Goal: Task Accomplishment & Management: Complete application form

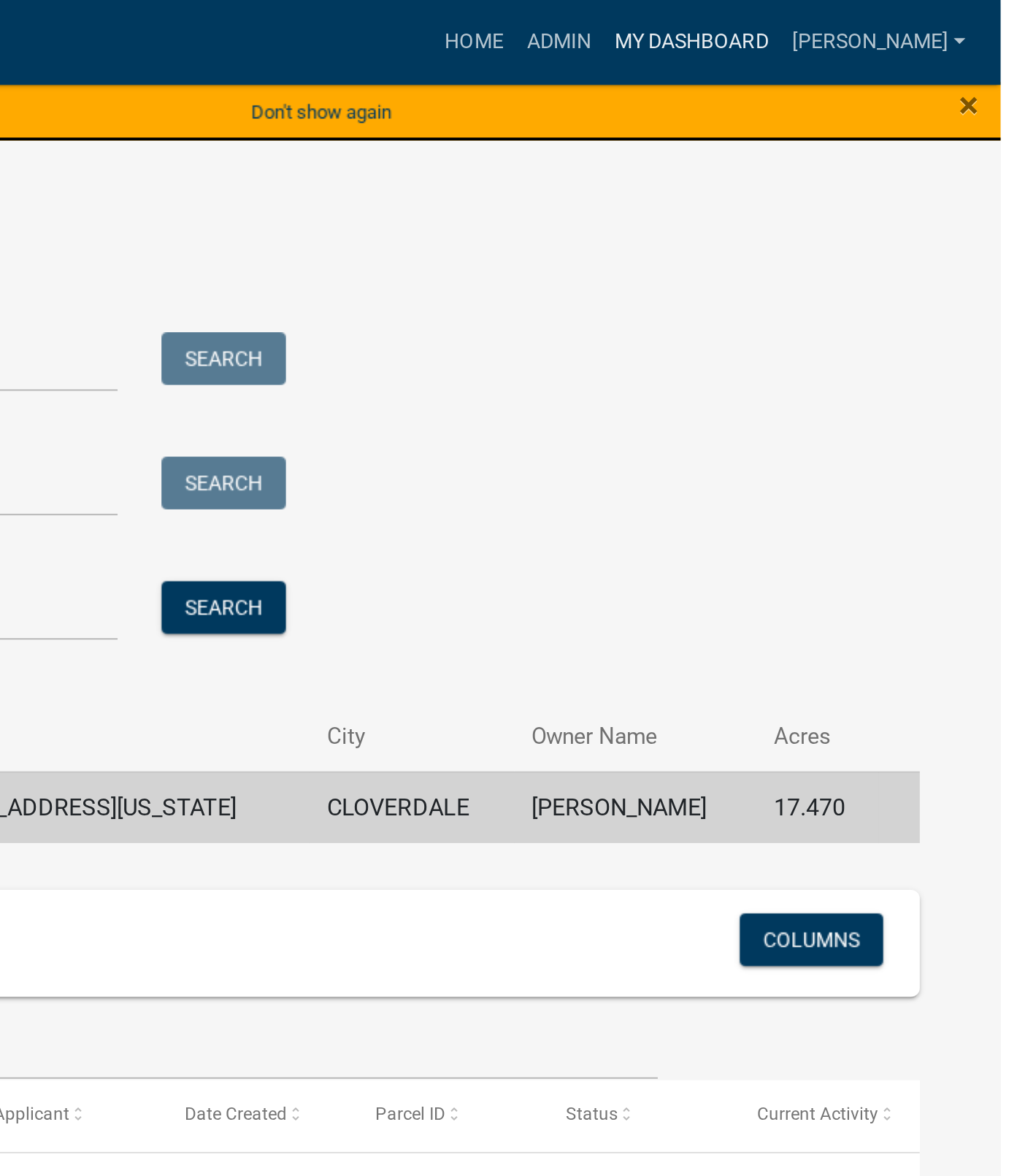
click at [898, 26] on link "My Dashboard" at bounding box center [863, 21] width 89 height 28
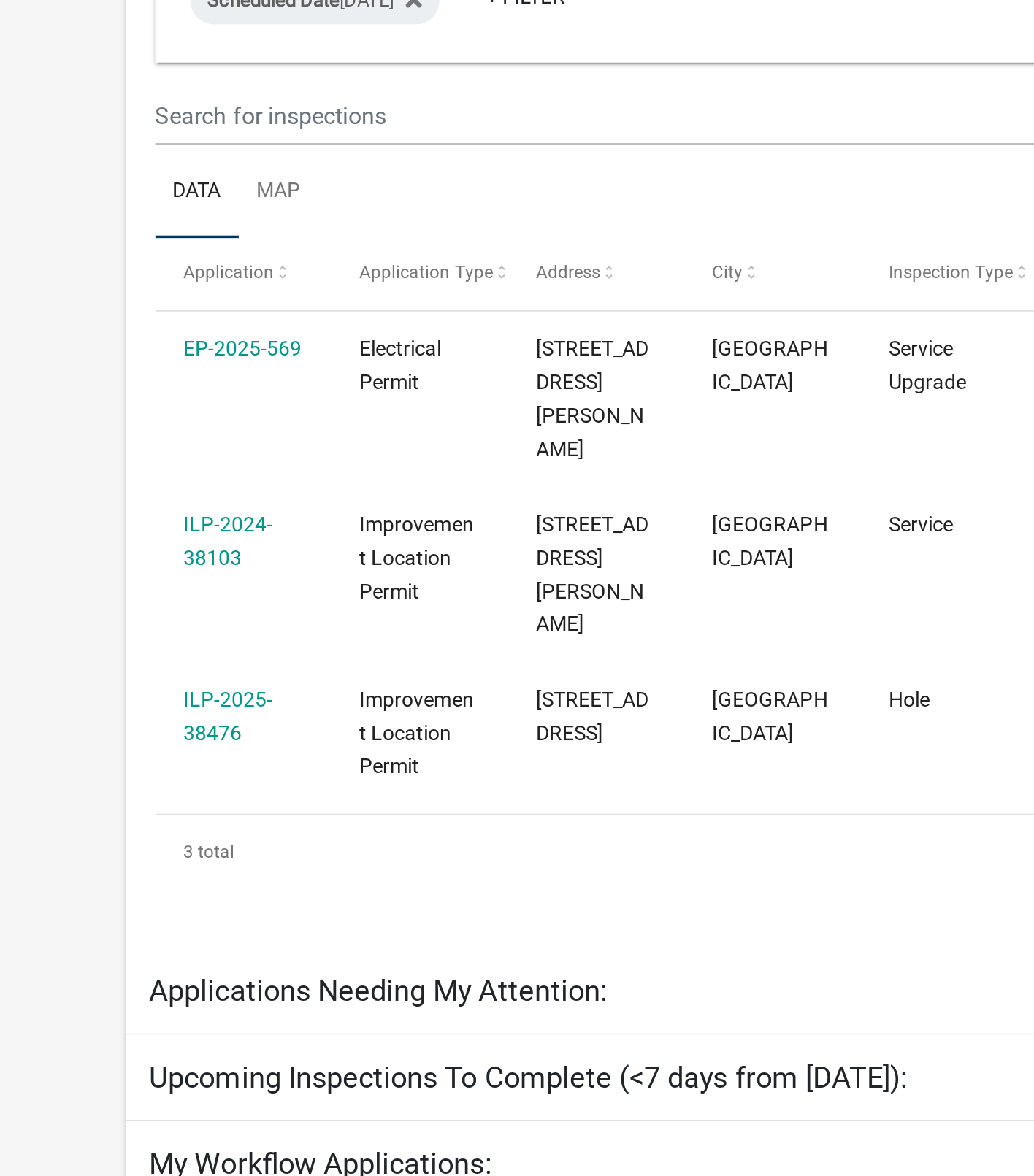
select select "1: 25"
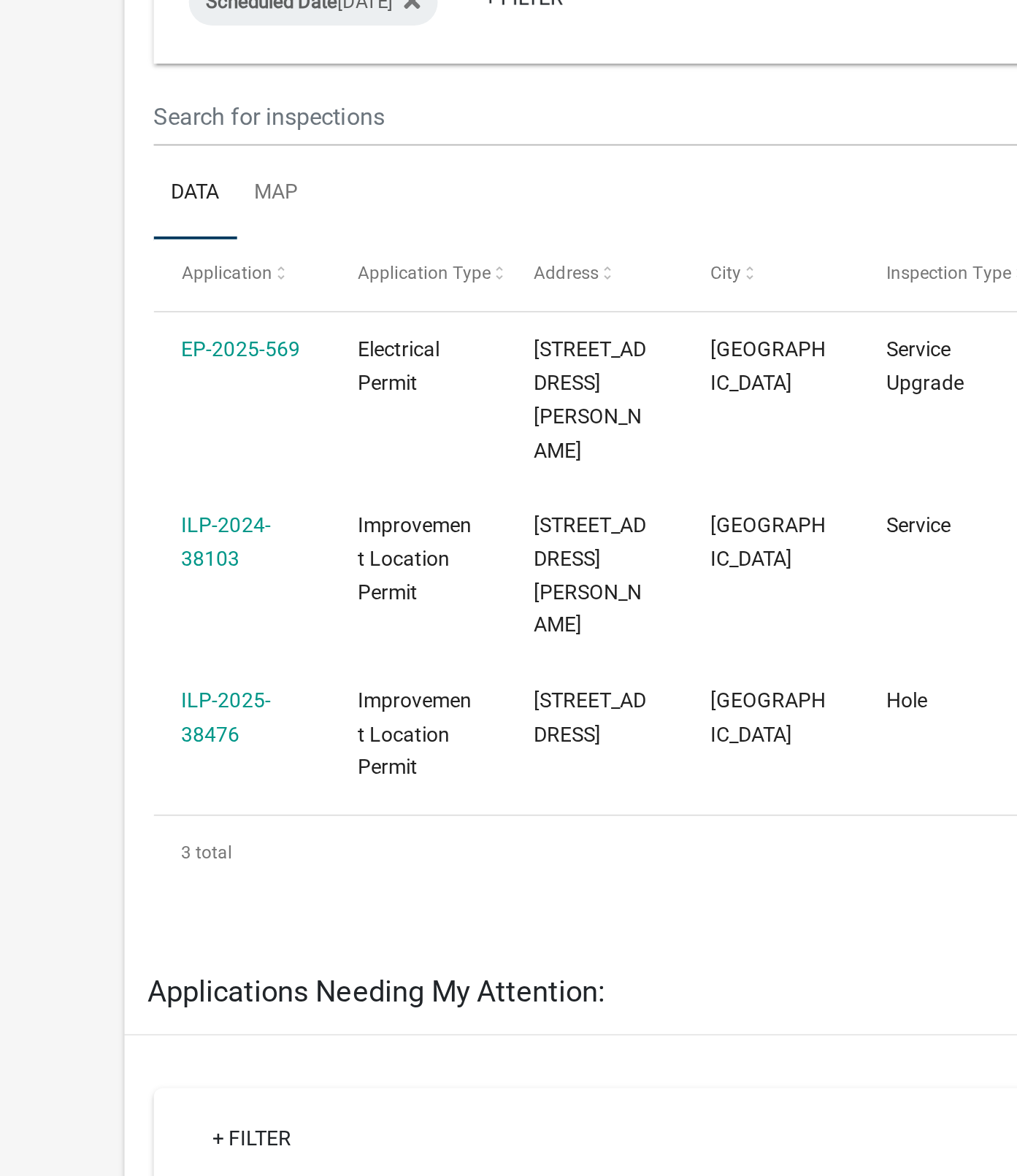
click at [111, 625] on link "ILP-2025-38476" at bounding box center [112, 639] width 45 height 28
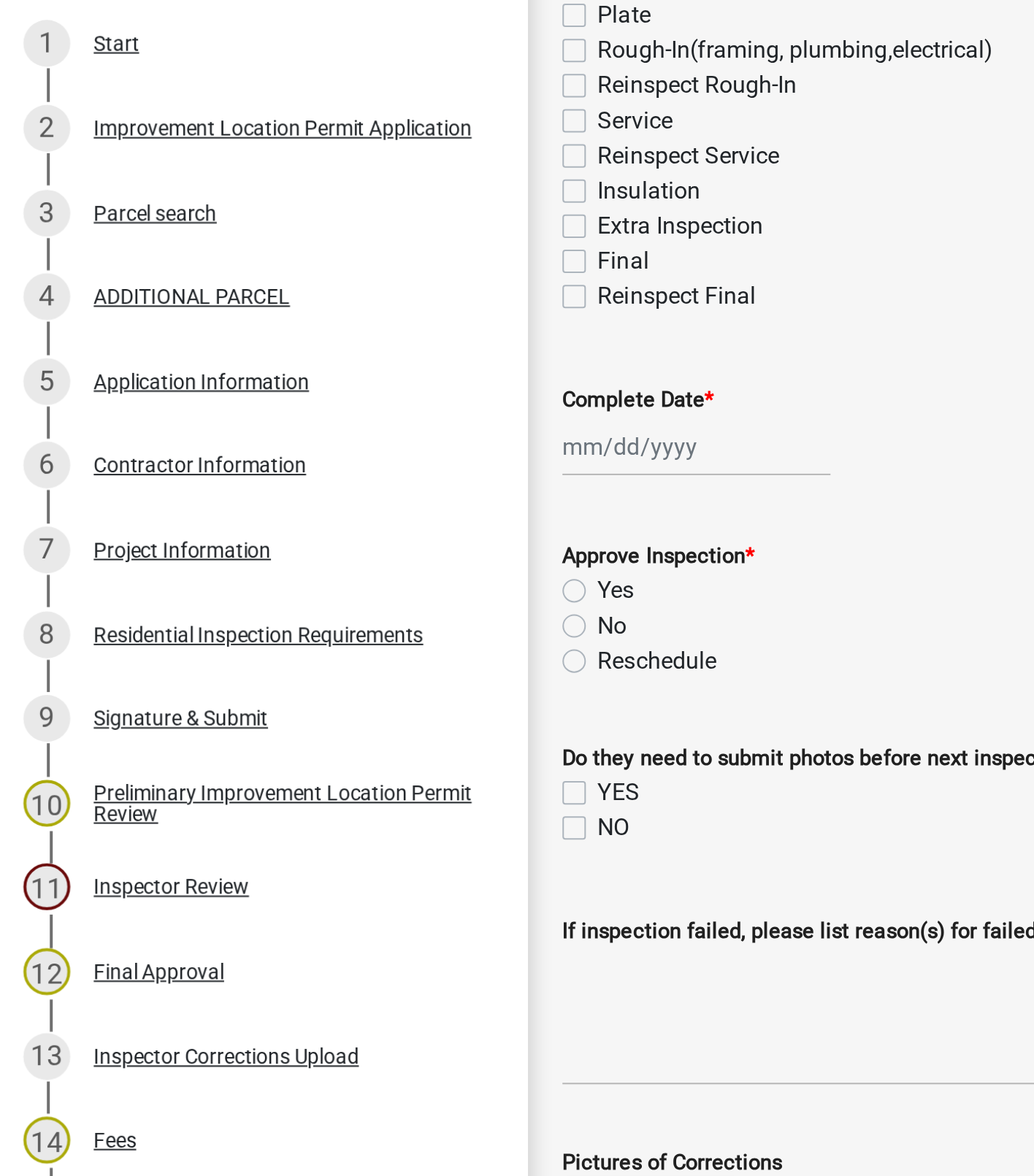
click at [93, 561] on div "7 Project Information" at bounding box center [125, 555] width 228 height 24
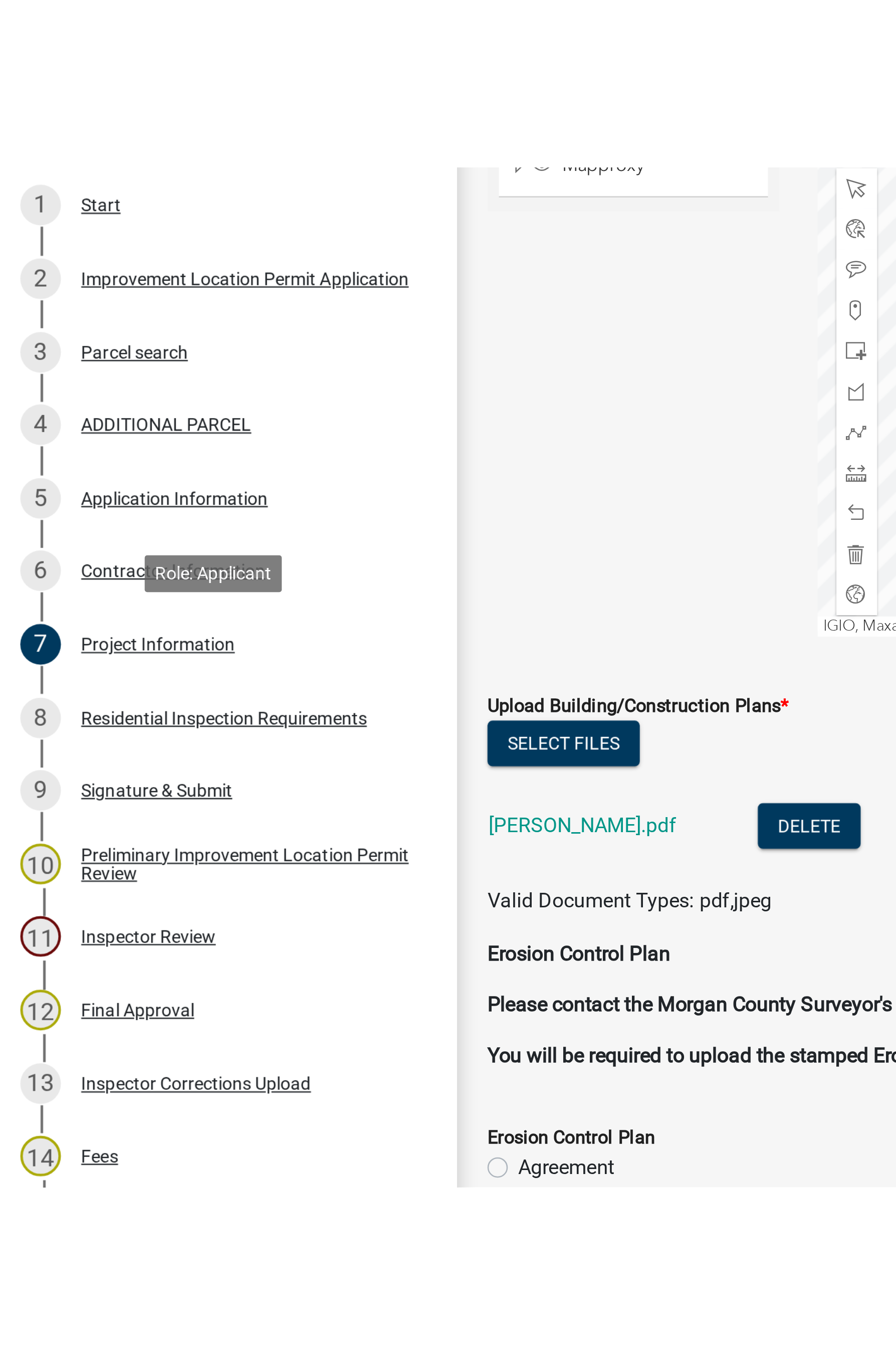
scroll to position [2120, 0]
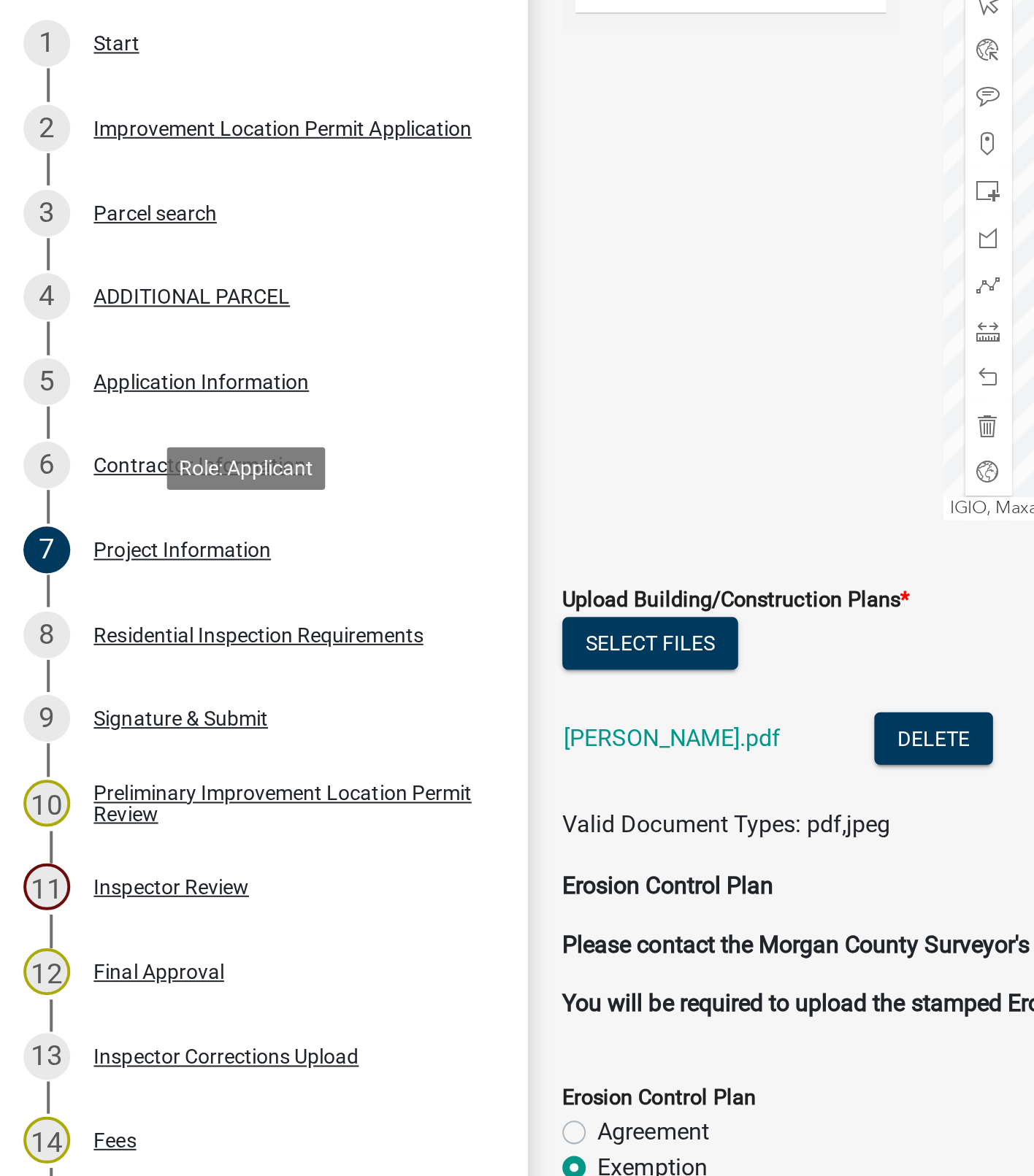
click at [349, 649] on link "[PERSON_NAME].pdf" at bounding box center [335, 649] width 108 height 14
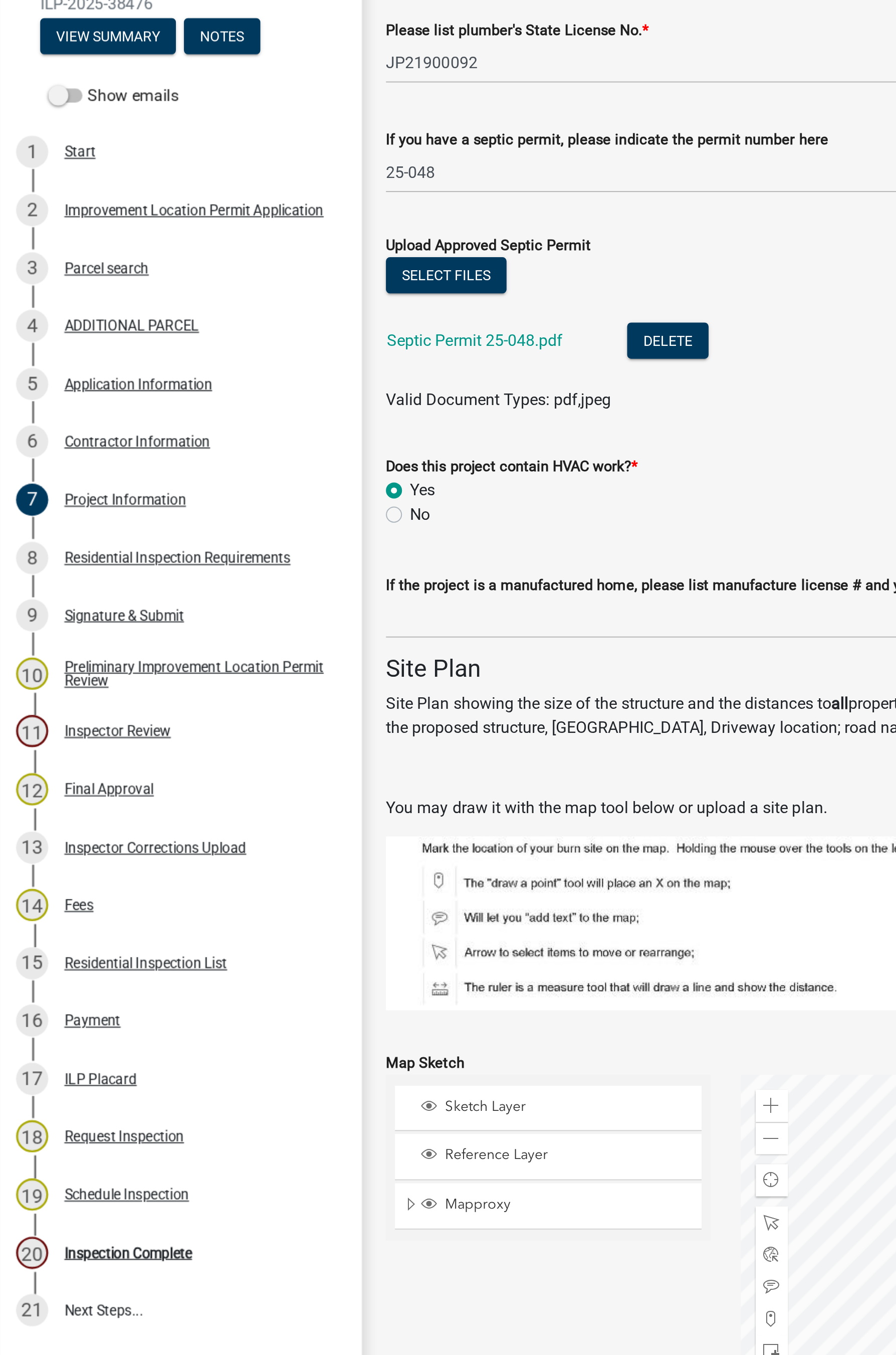
scroll to position [1560, 0]
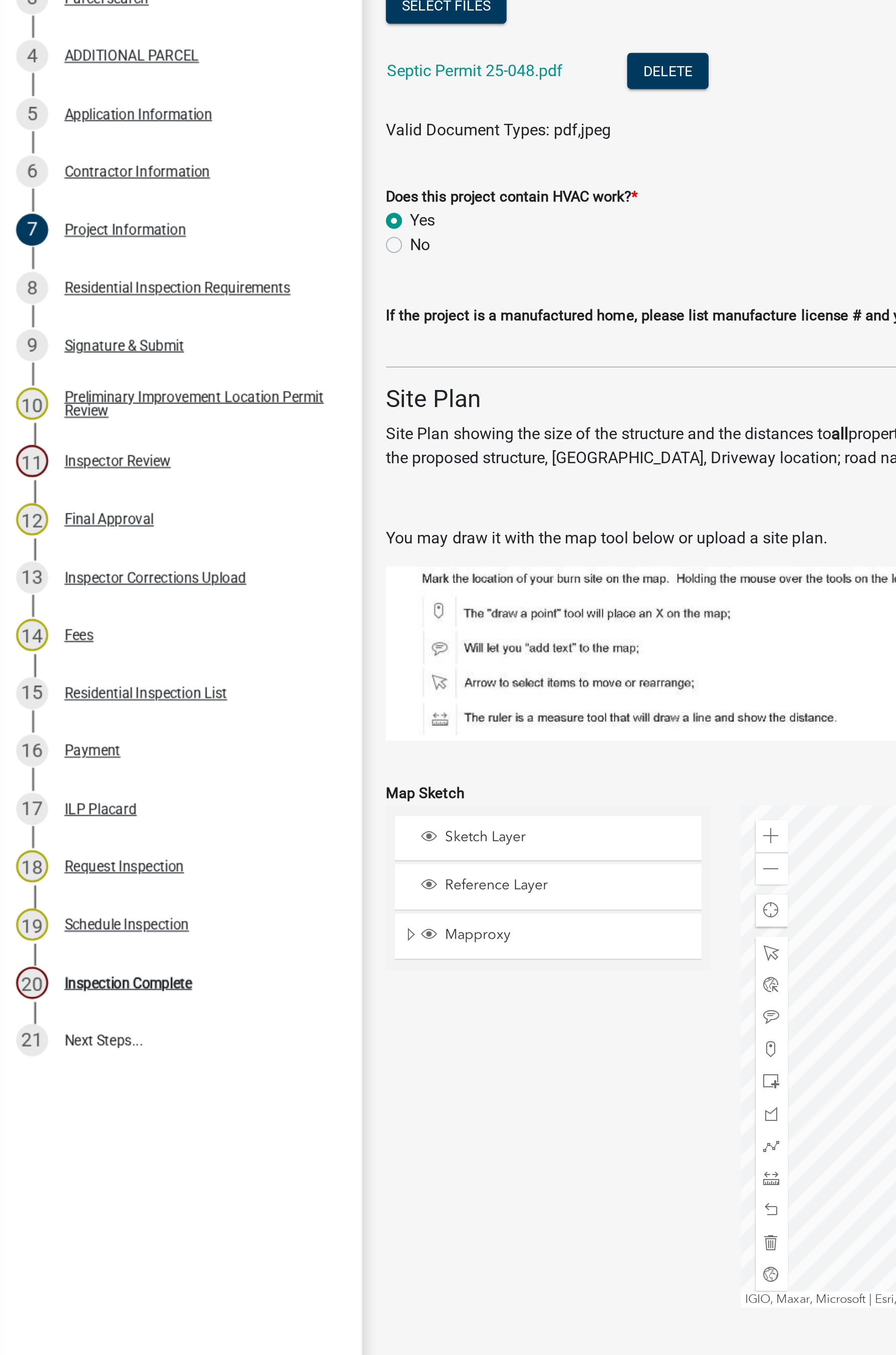
click at [81, 760] on div "Inspection Complete" at bounding box center [64, 757] width 64 height 7
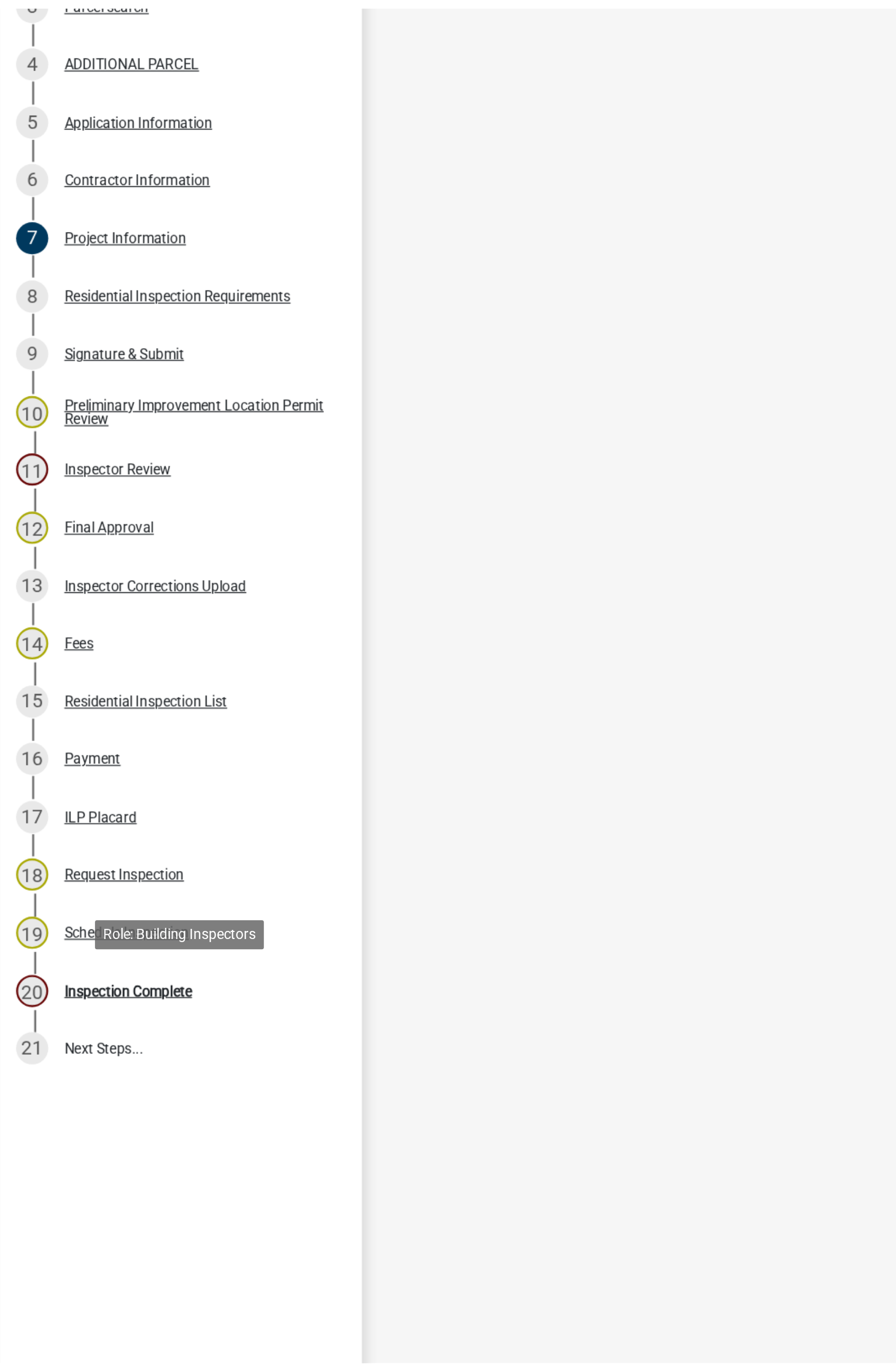
scroll to position [0, 0]
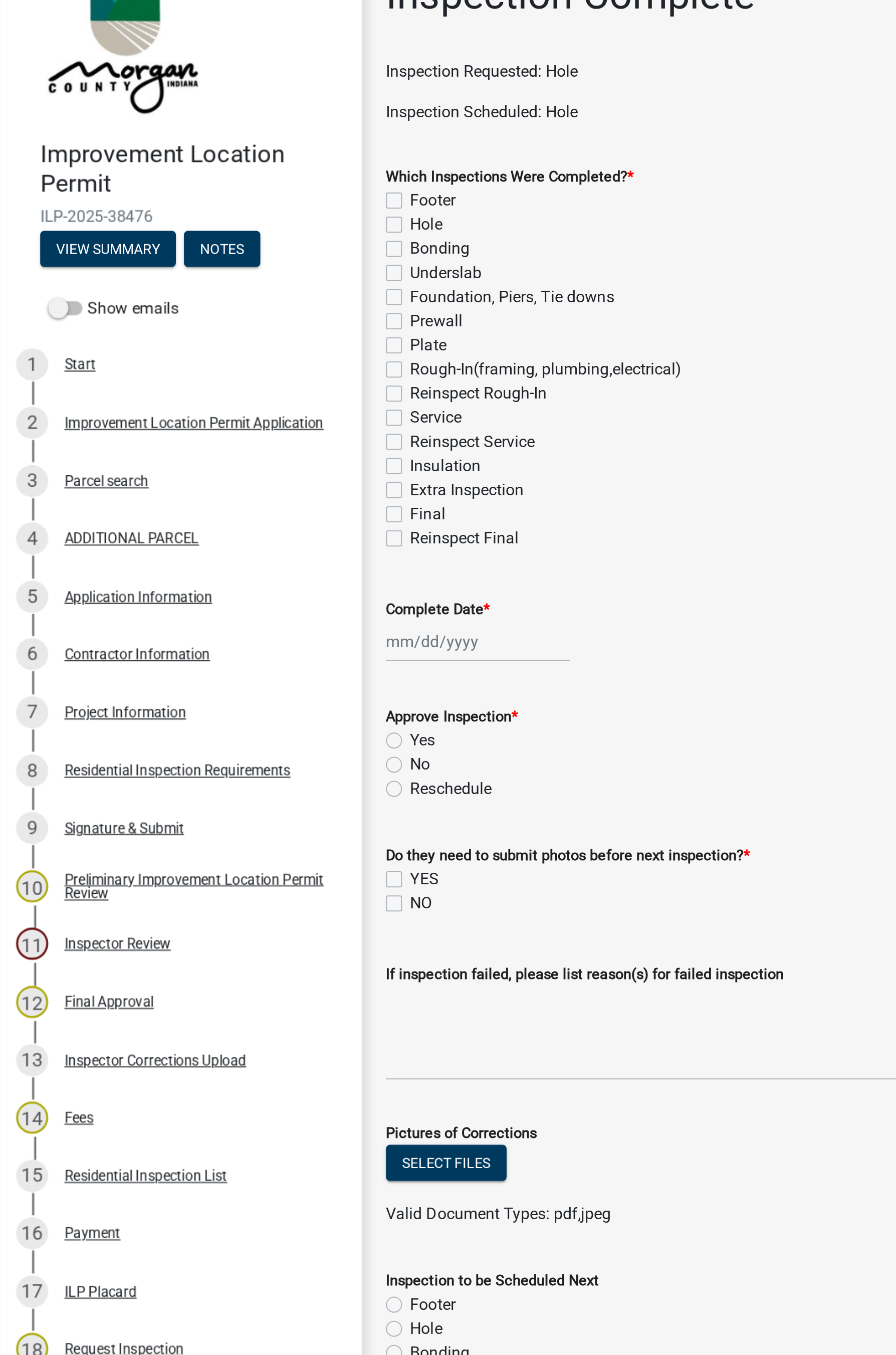
click at [204, 137] on label "Hole" at bounding box center [212, 138] width 16 height 12
click at [204, 137] on input "Hole" at bounding box center [208, 136] width 7 height 7
checkbox input "true"
checkbox input "false"
checkbox input "true"
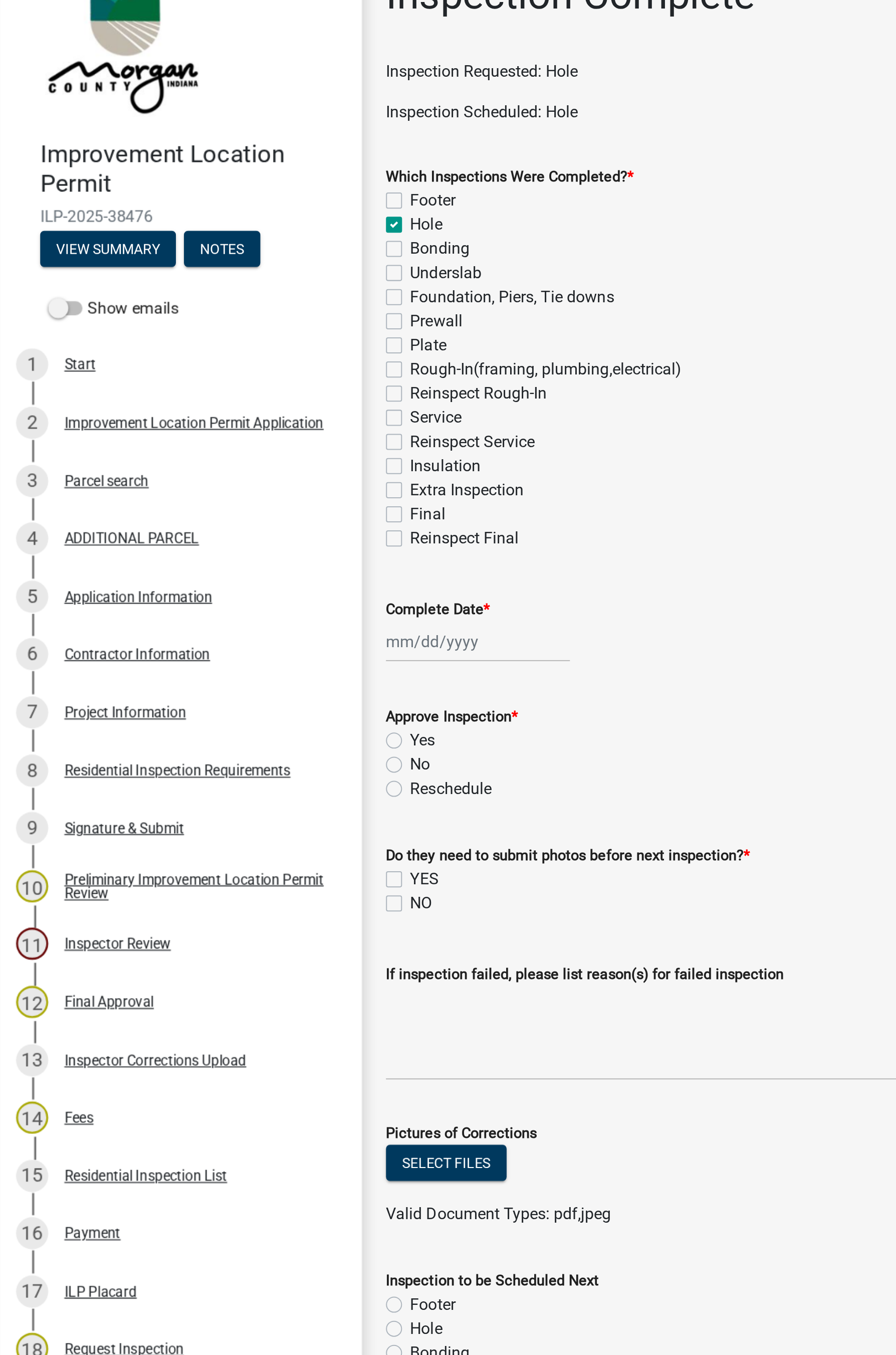
checkbox input "false"
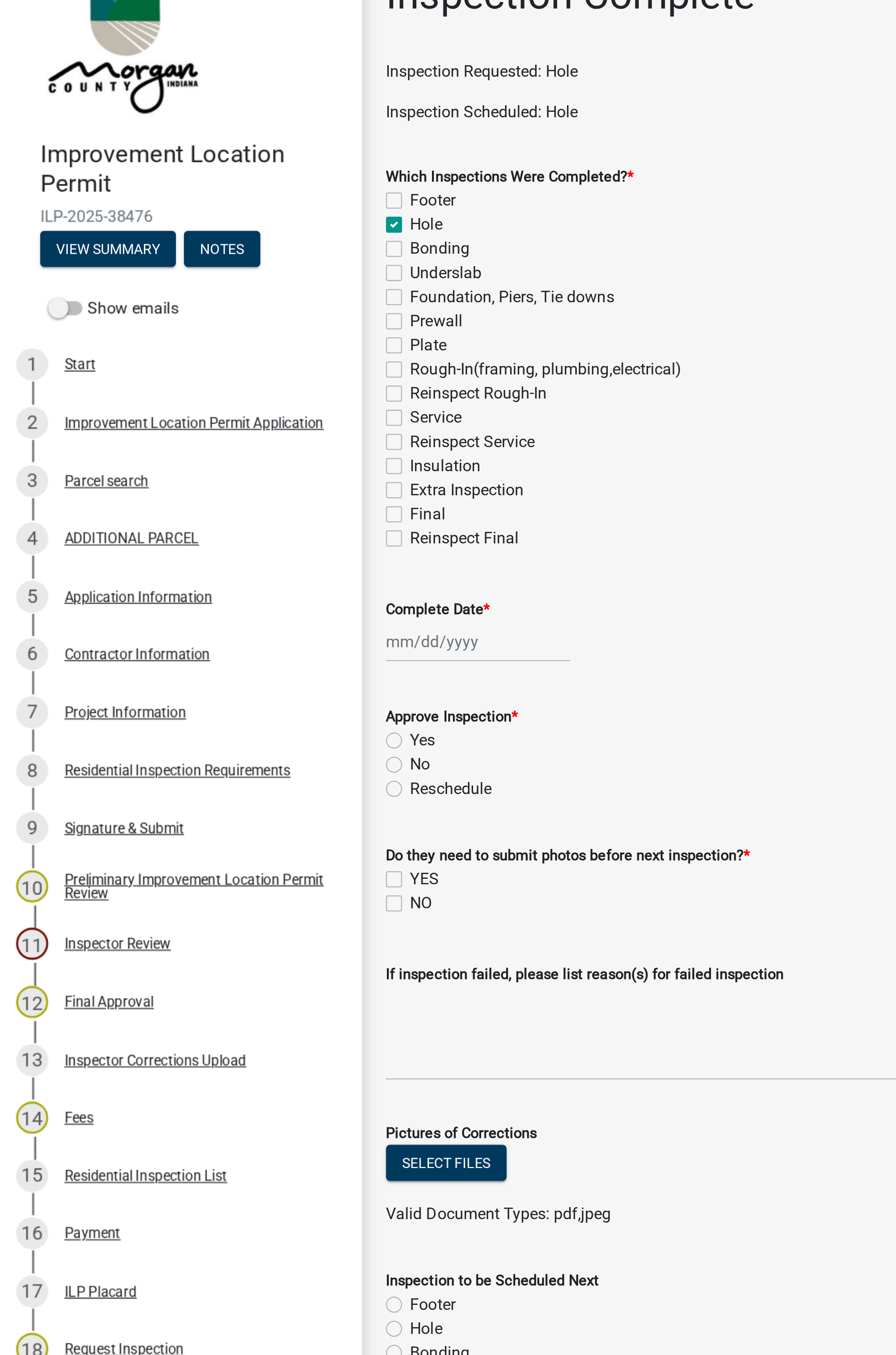
checkbox input "false"
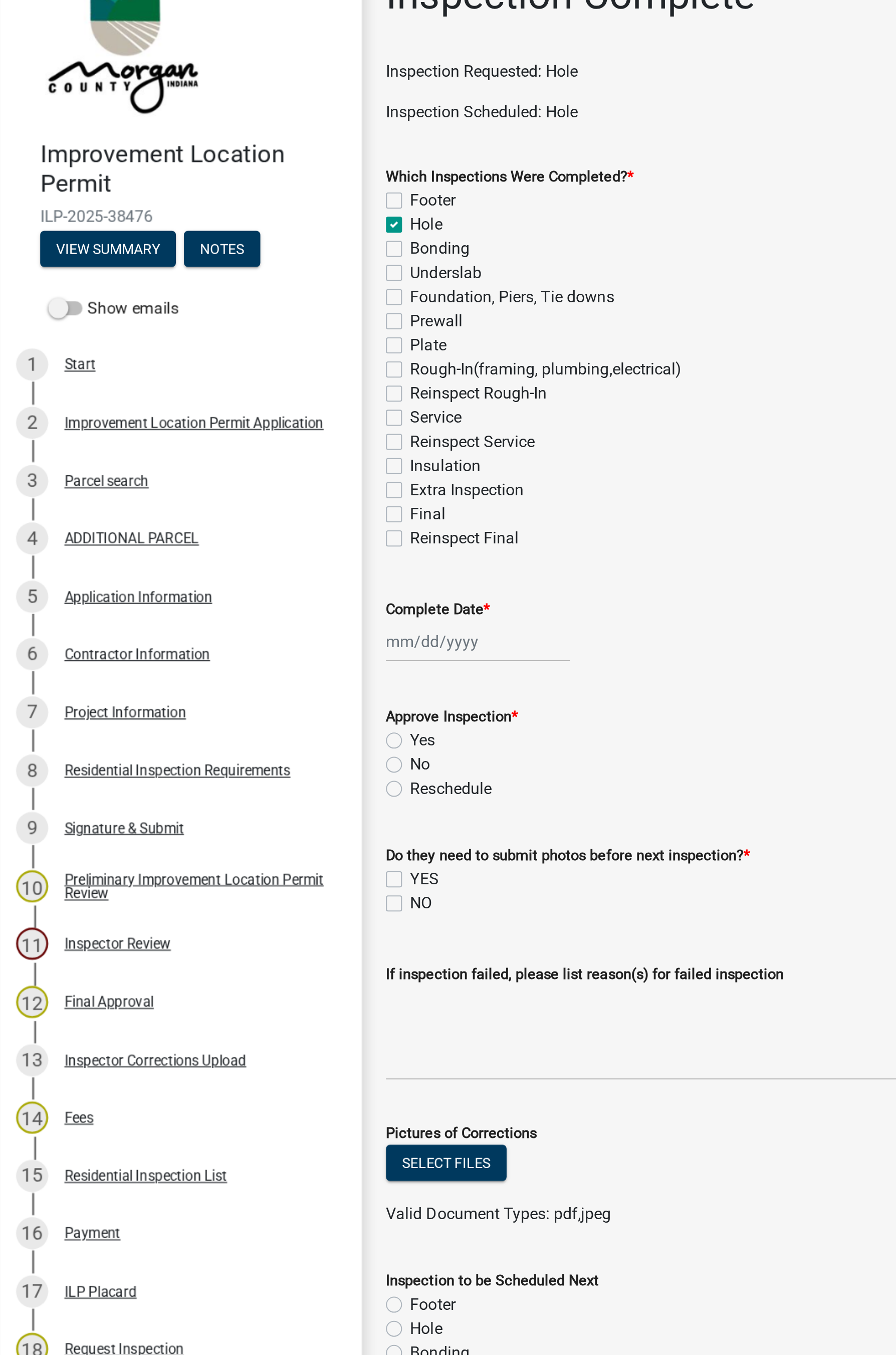
checkbox input "false"
click at [215, 347] on div at bounding box center [238, 346] width 91 height 21
select select "8"
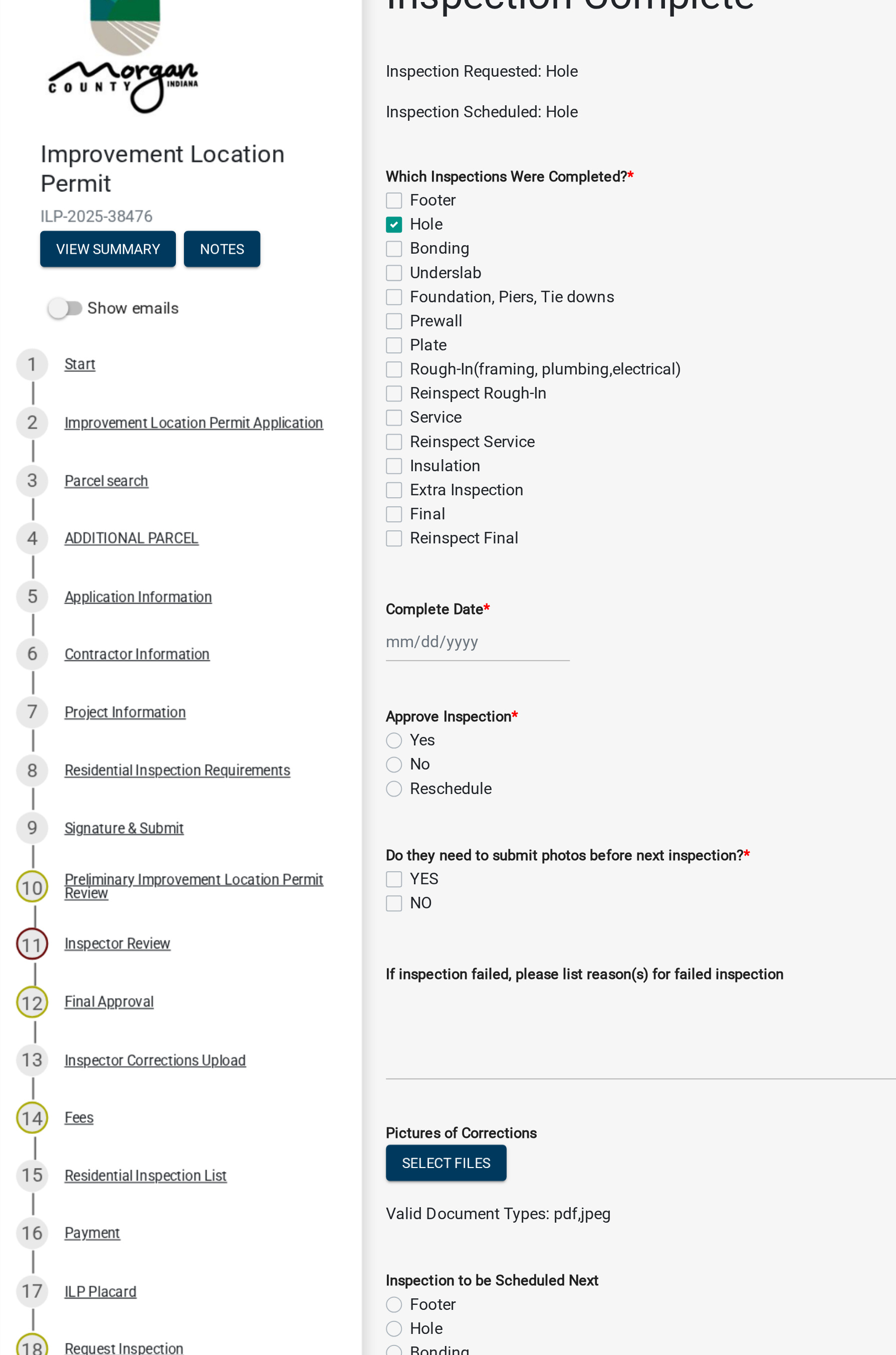
select select "2025"
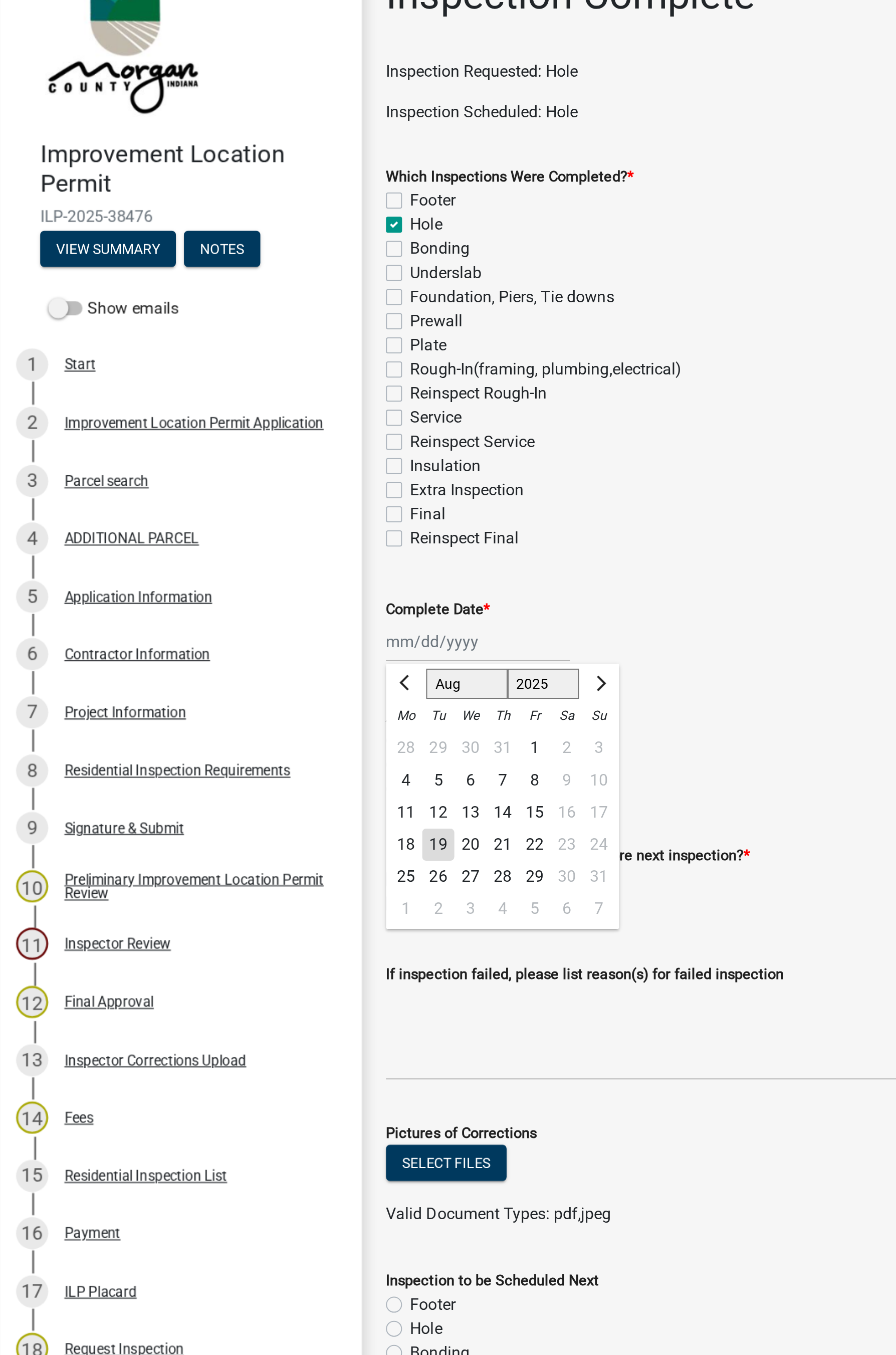
click at [216, 450] on div "19" at bounding box center [218, 448] width 16 height 16
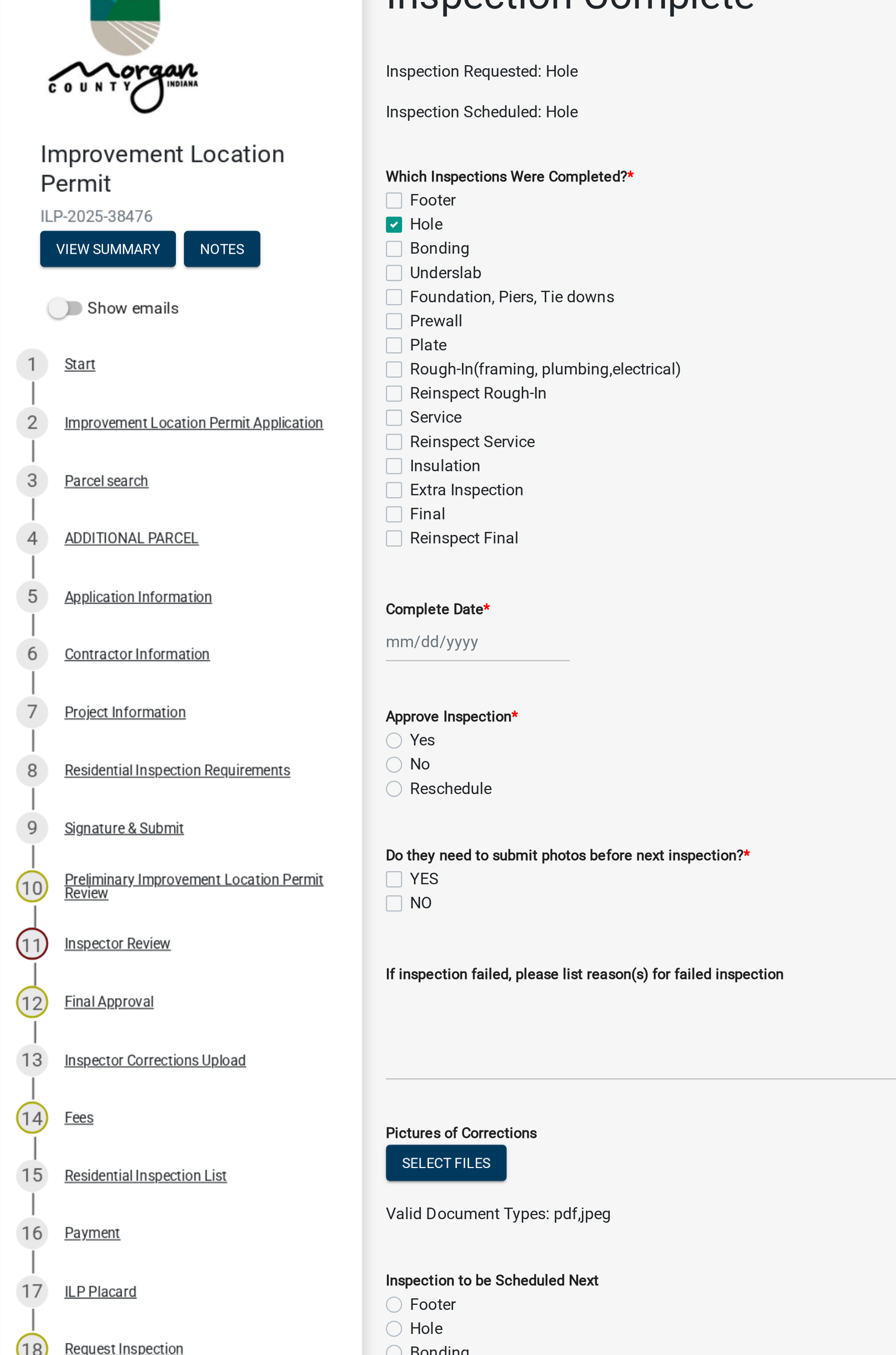
type input "[DATE]"
click at [204, 394] on label "Yes" at bounding box center [210, 396] width 12 height 12
click at [204, 394] on input "Yes" at bounding box center [208, 393] width 7 height 7
radio input "true"
click at [204, 480] on label "NO" at bounding box center [210, 477] width 11 height 12
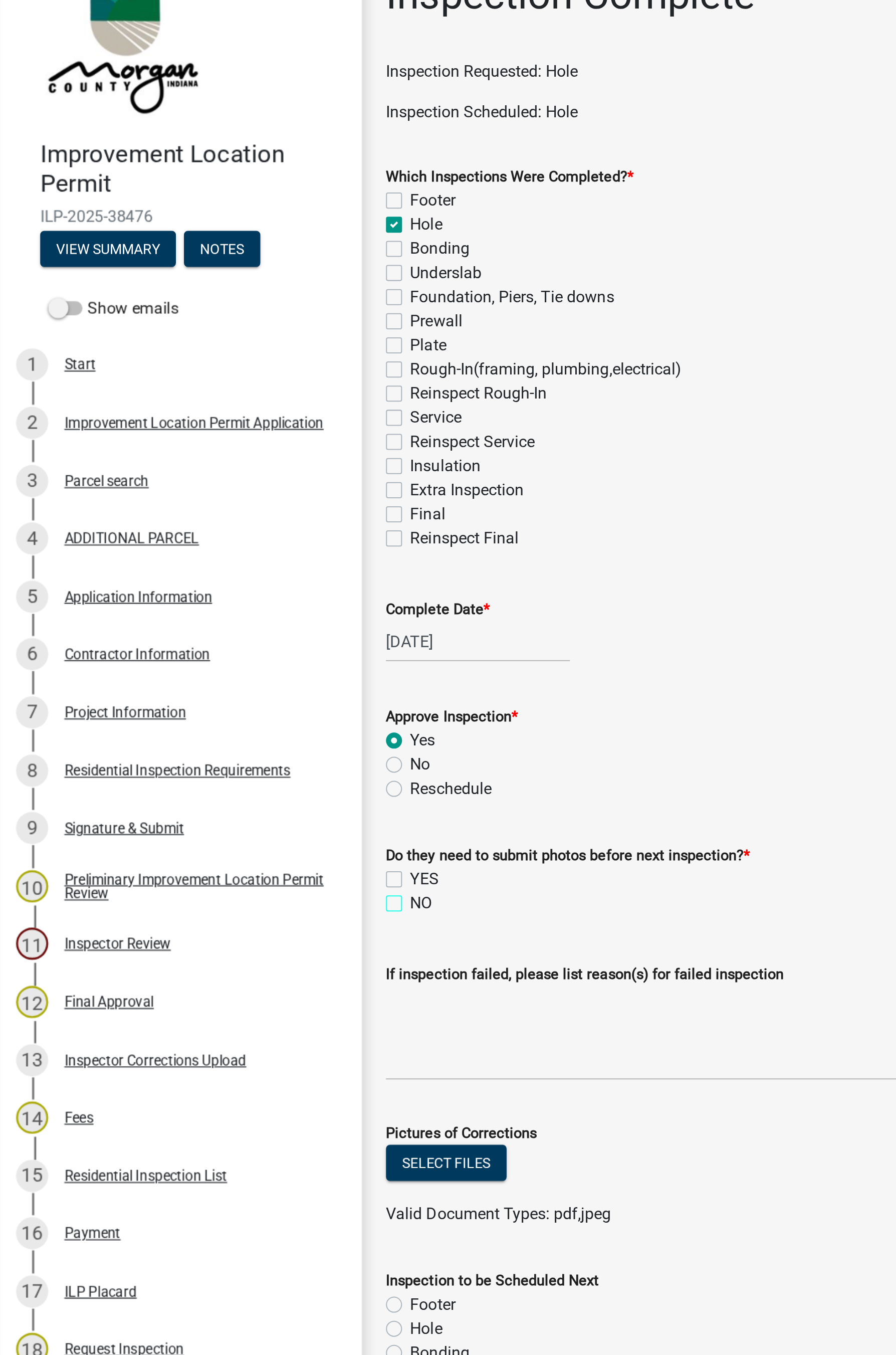
click at [204, 477] on input "NO" at bounding box center [208, 474] width 7 height 7
checkbox input "true"
checkbox input "false"
checkbox input "true"
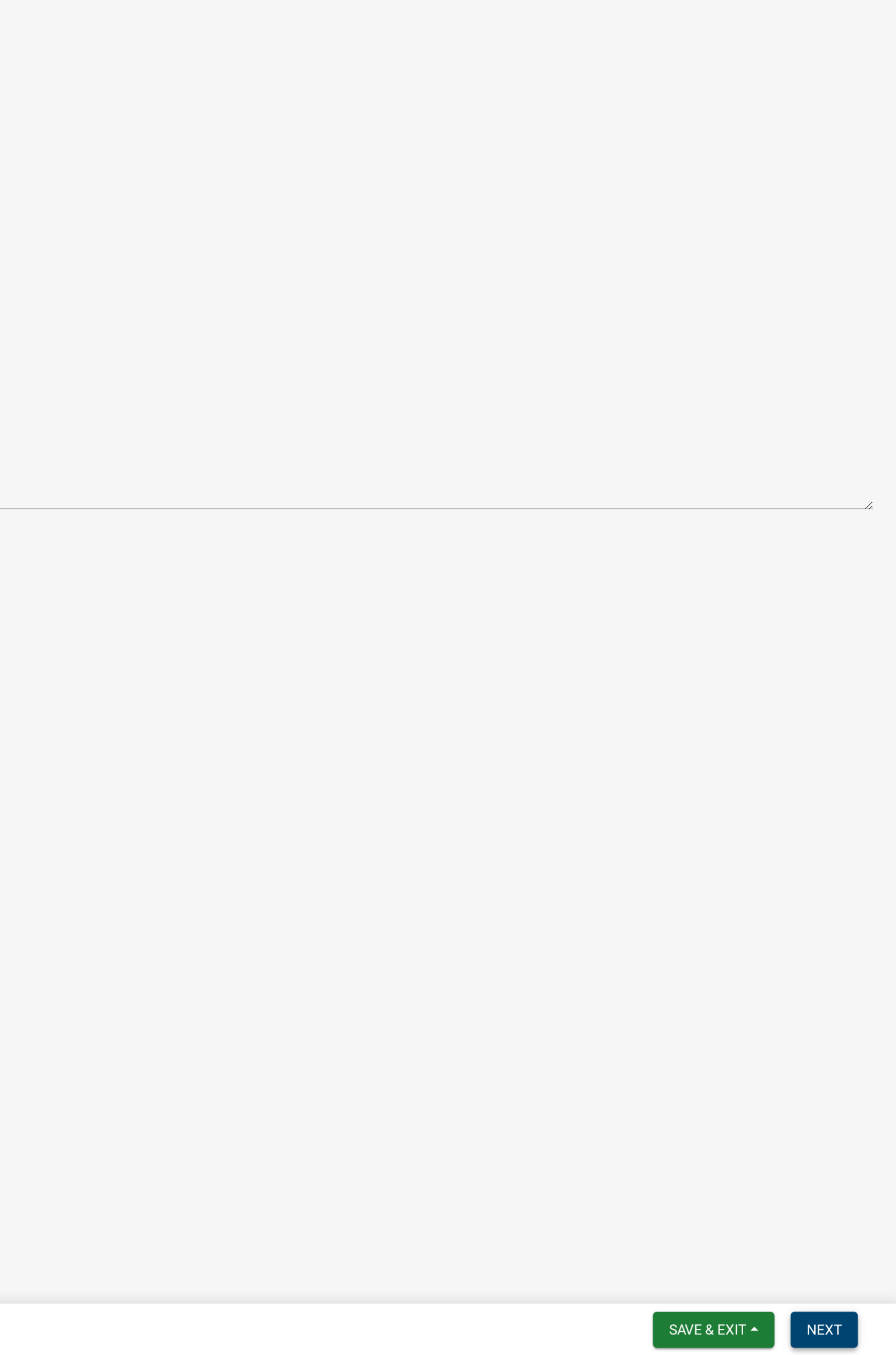
click at [697, 807] on button "Next" at bounding box center [860, 1342] width 33 height 18
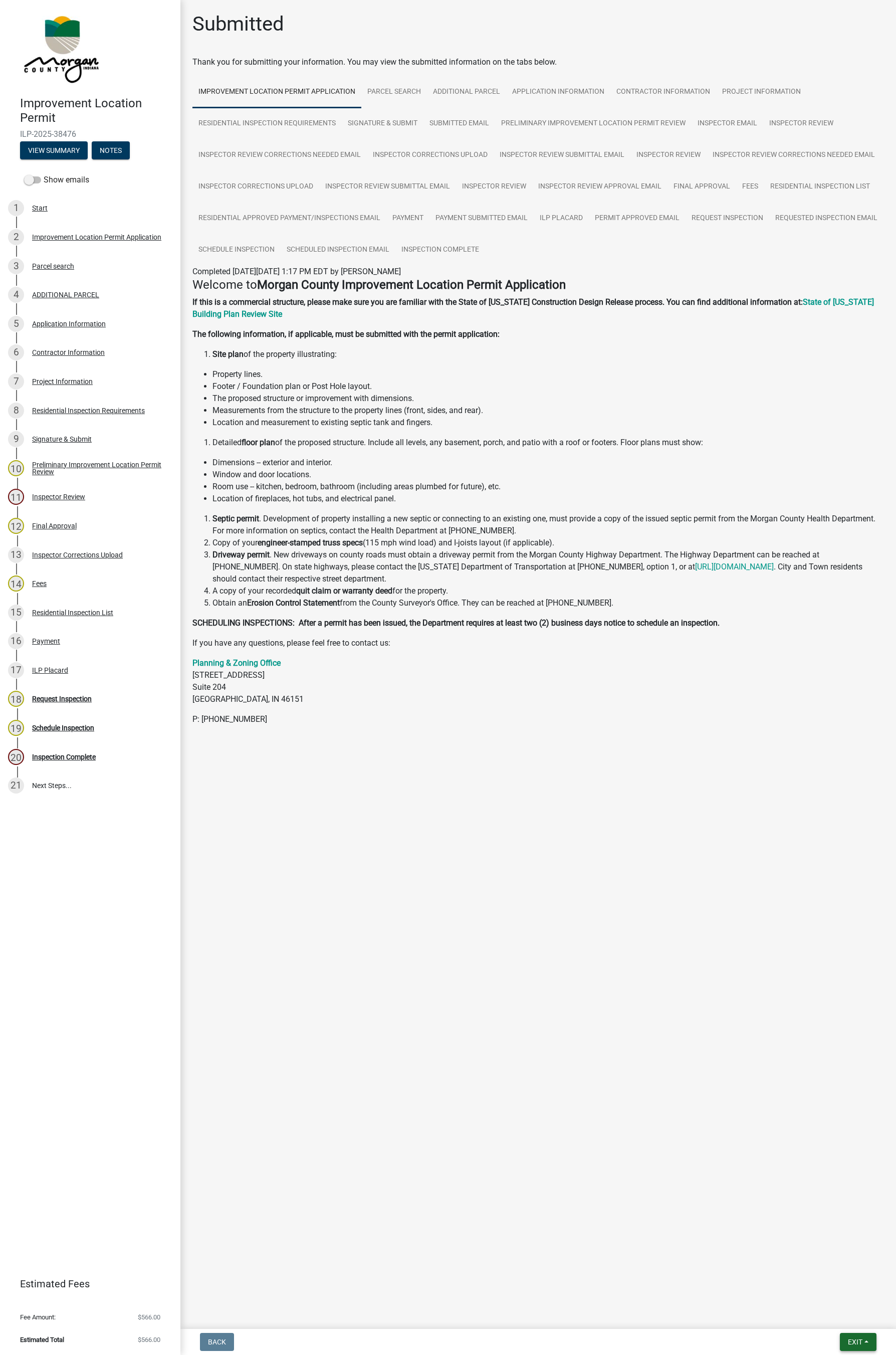
click at [697, 807] on span "Exit" at bounding box center [855, 1342] width 15 height 8
click at [697, 807] on button "Save & Exit" at bounding box center [836, 1316] width 80 height 24
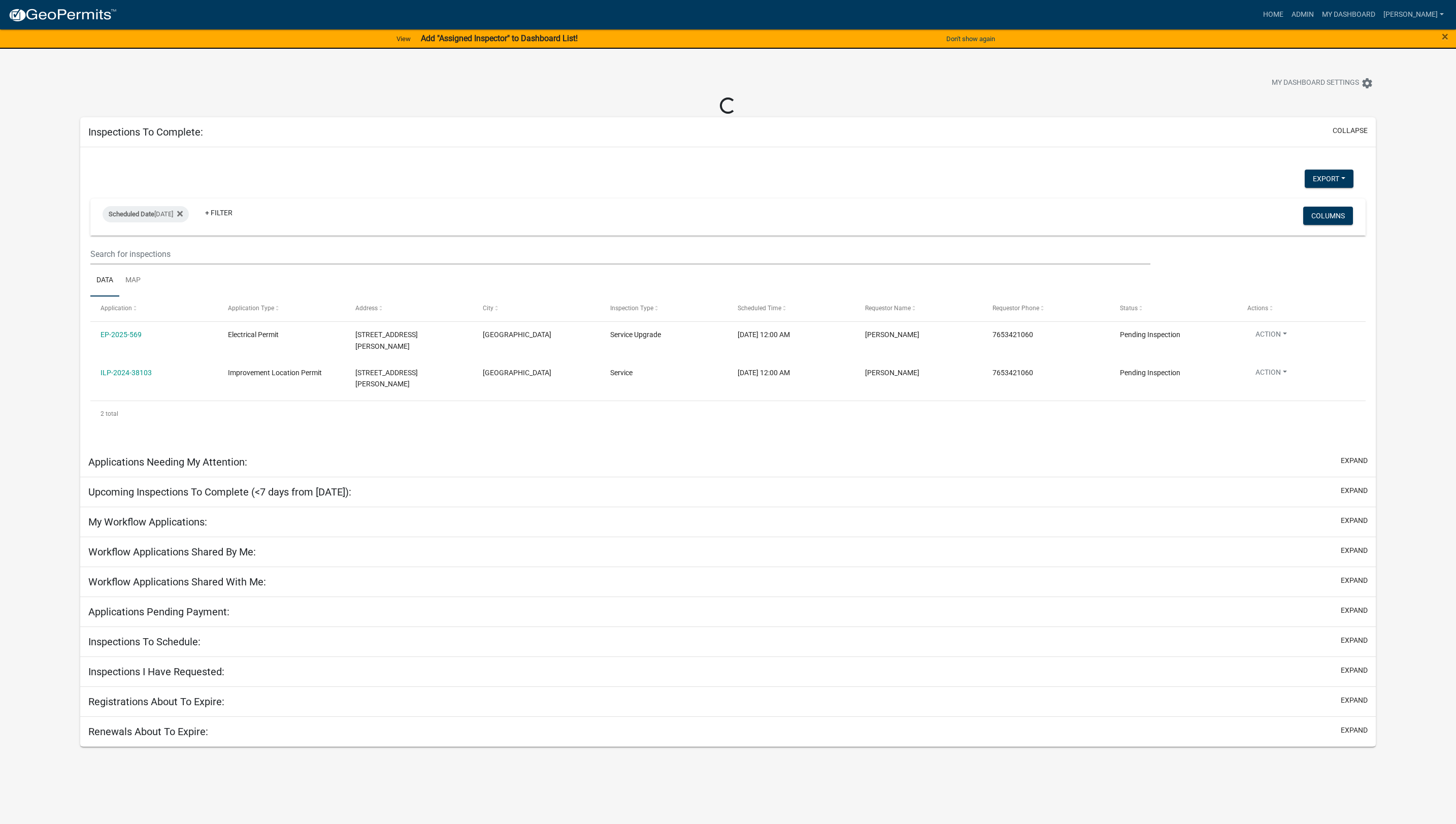
select select "1: 25"
